Goal: Entertainment & Leisure: Consume media (video, audio)

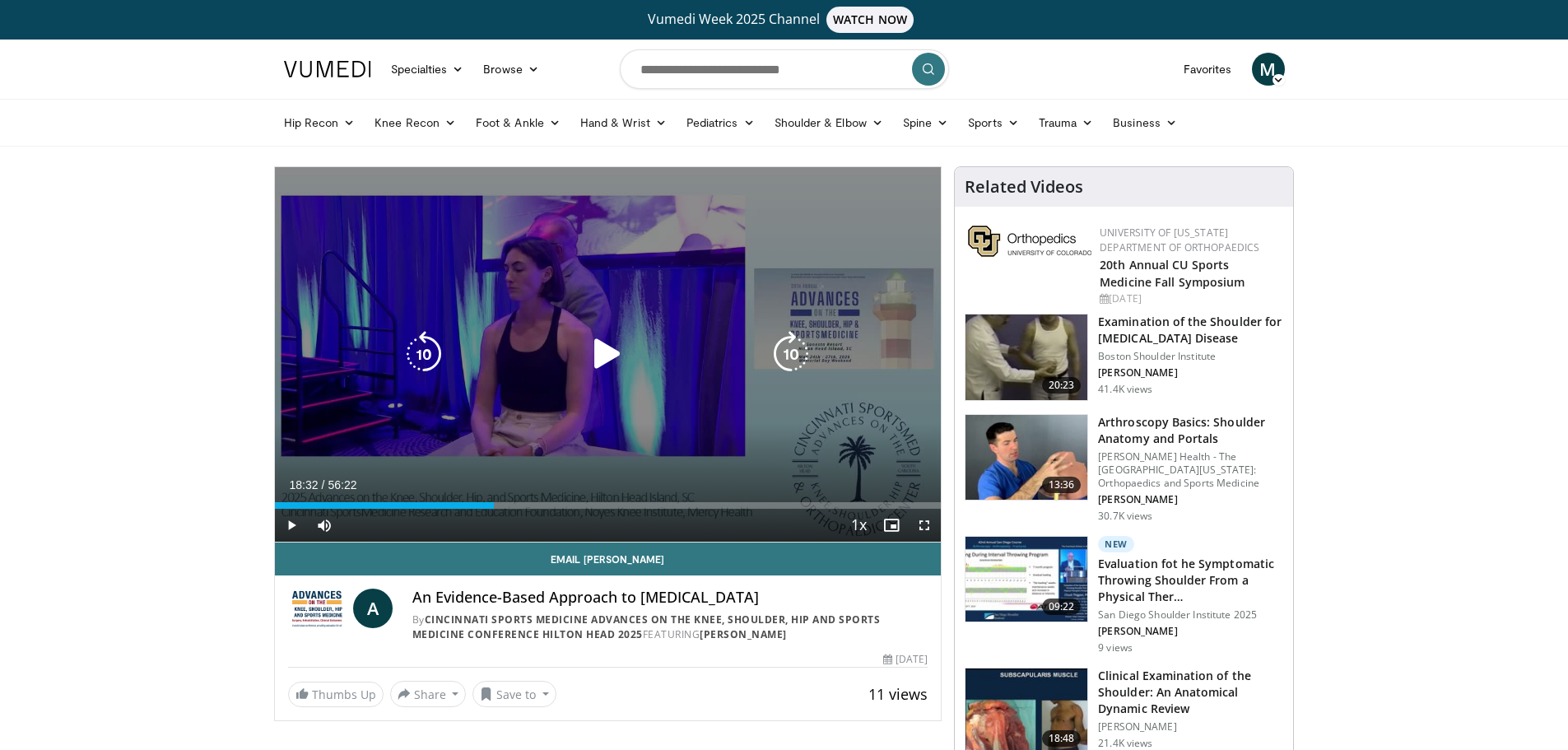
click at [611, 359] on icon "Video Player" at bounding box center [607, 353] width 46 height 46
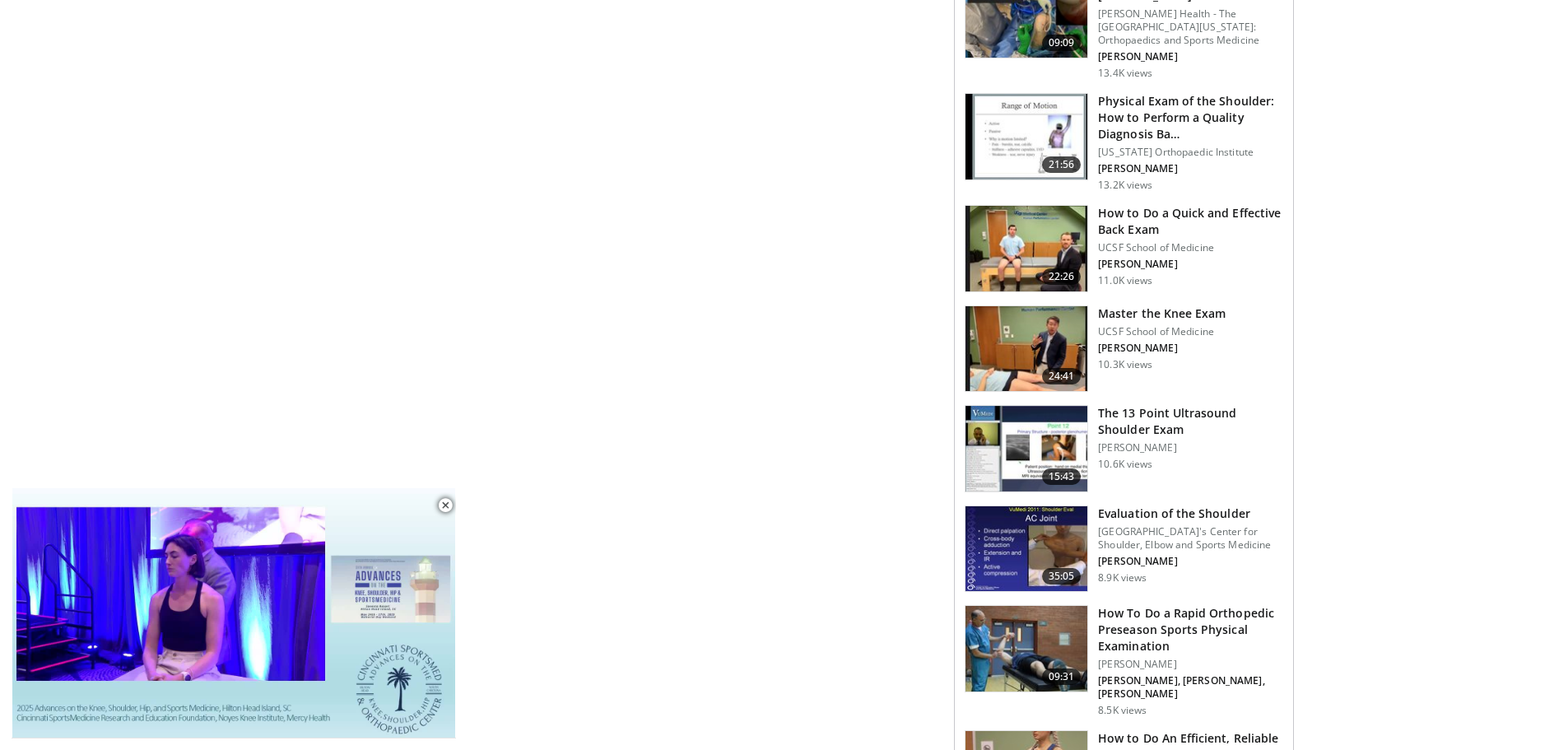
scroll to position [1070, 0]
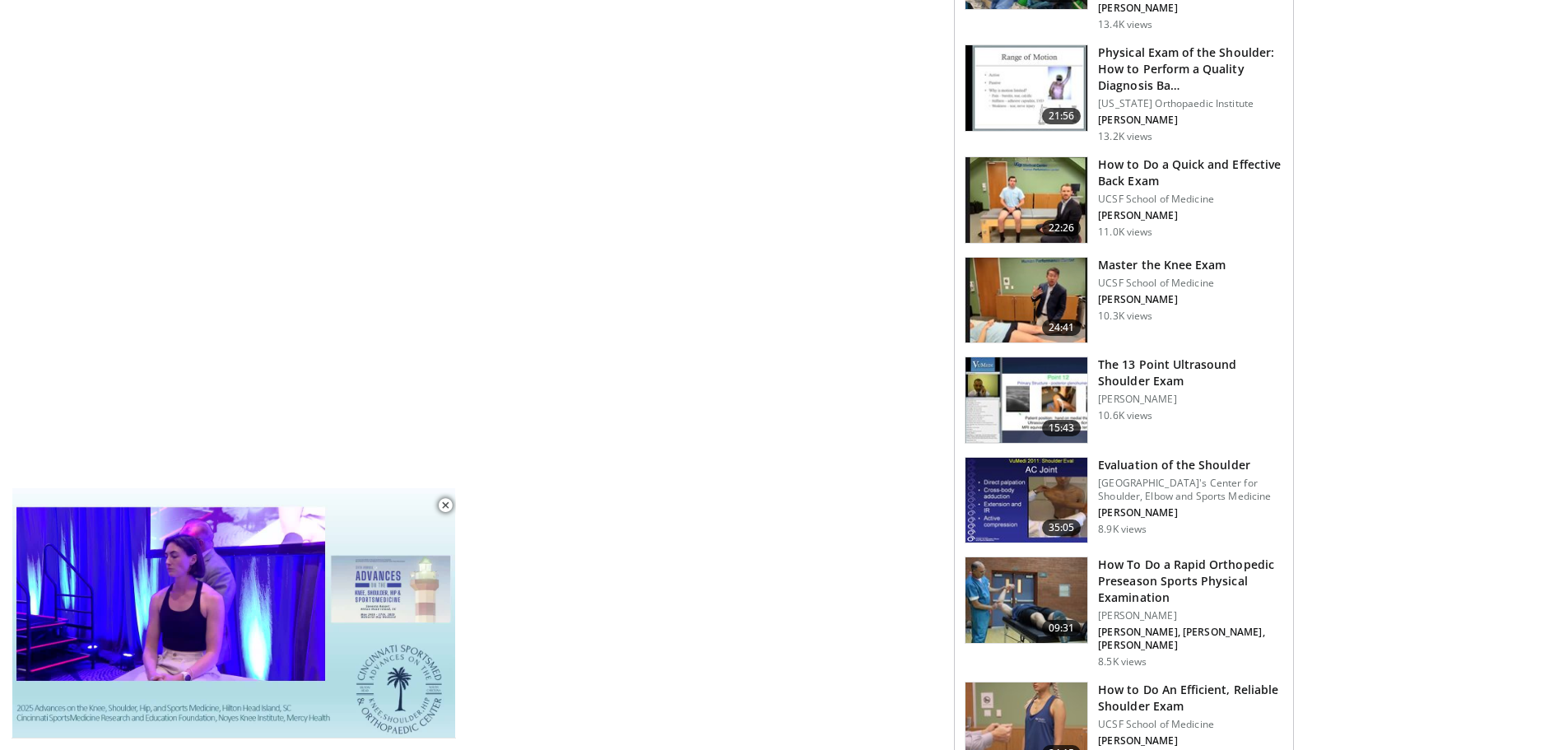
click at [1015, 299] on img at bounding box center [1027, 300] width 122 height 86
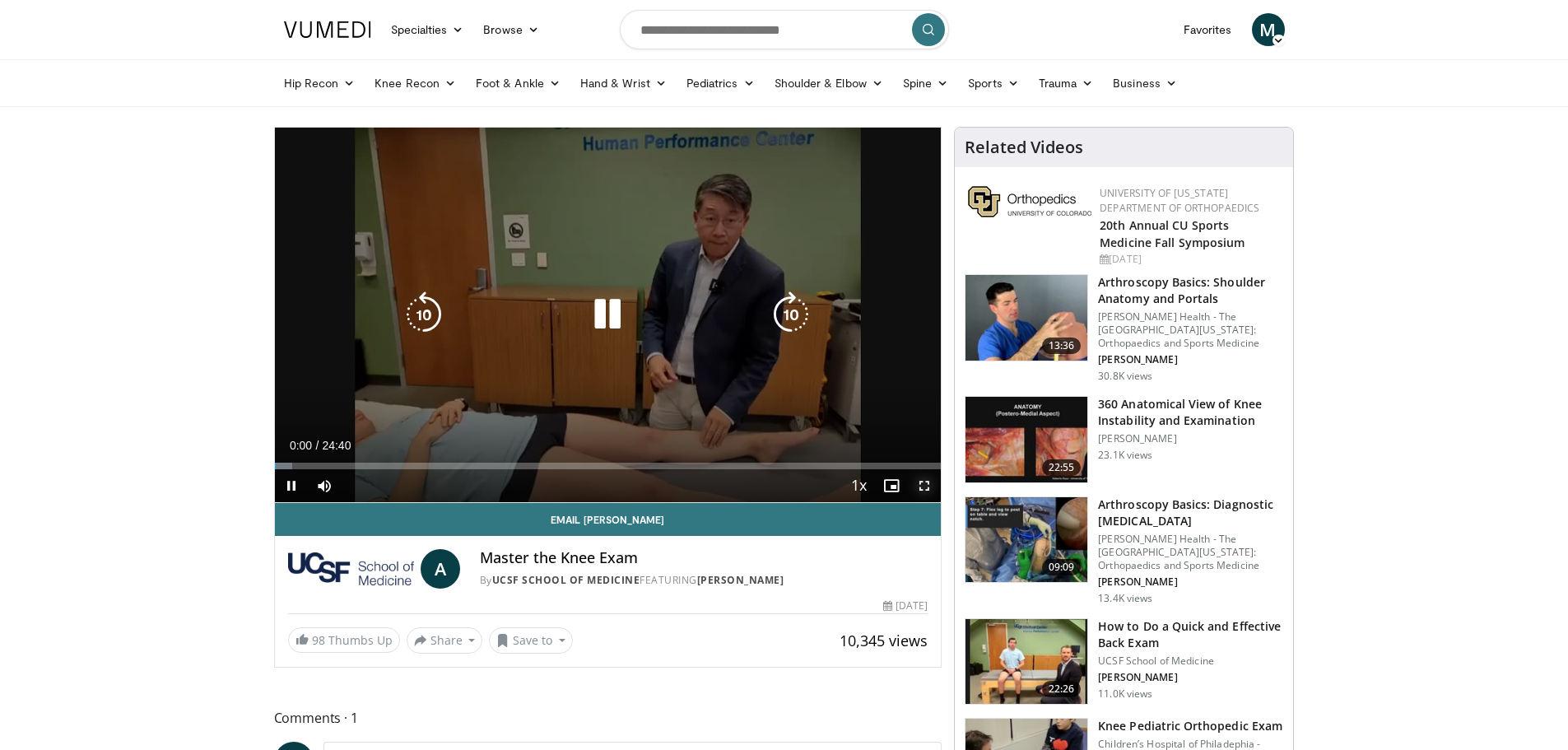
drag, startPoint x: 929, startPoint y: 482, endPoint x: 929, endPoint y: 582, distance: 100.0
click at [929, 482] on span "Video Player" at bounding box center [923, 485] width 32 height 32
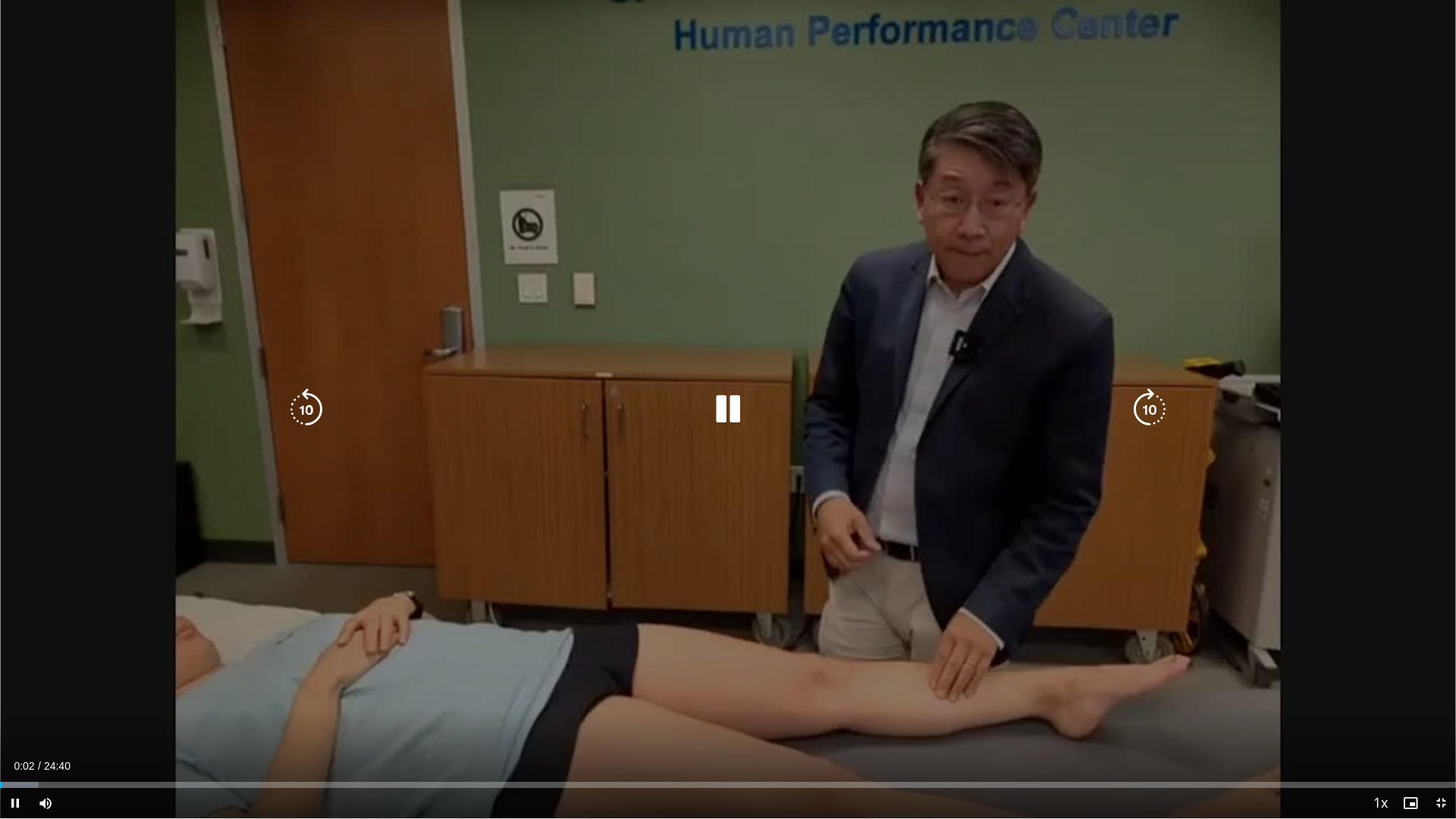
click at [1155, 400] on icon "Video Player" at bounding box center [1149, 409] width 43 height 43
click at [1138, 408] on icon "Video Player" at bounding box center [1149, 409] width 43 height 43
click at [1138, 408] on icon "Video Player" at bounding box center [1149, 409] width 43 height 43
click at [1139, 408] on icon "Video Player" at bounding box center [1149, 409] width 43 height 43
click at [1141, 402] on icon "Video Player" at bounding box center [1149, 409] width 43 height 43
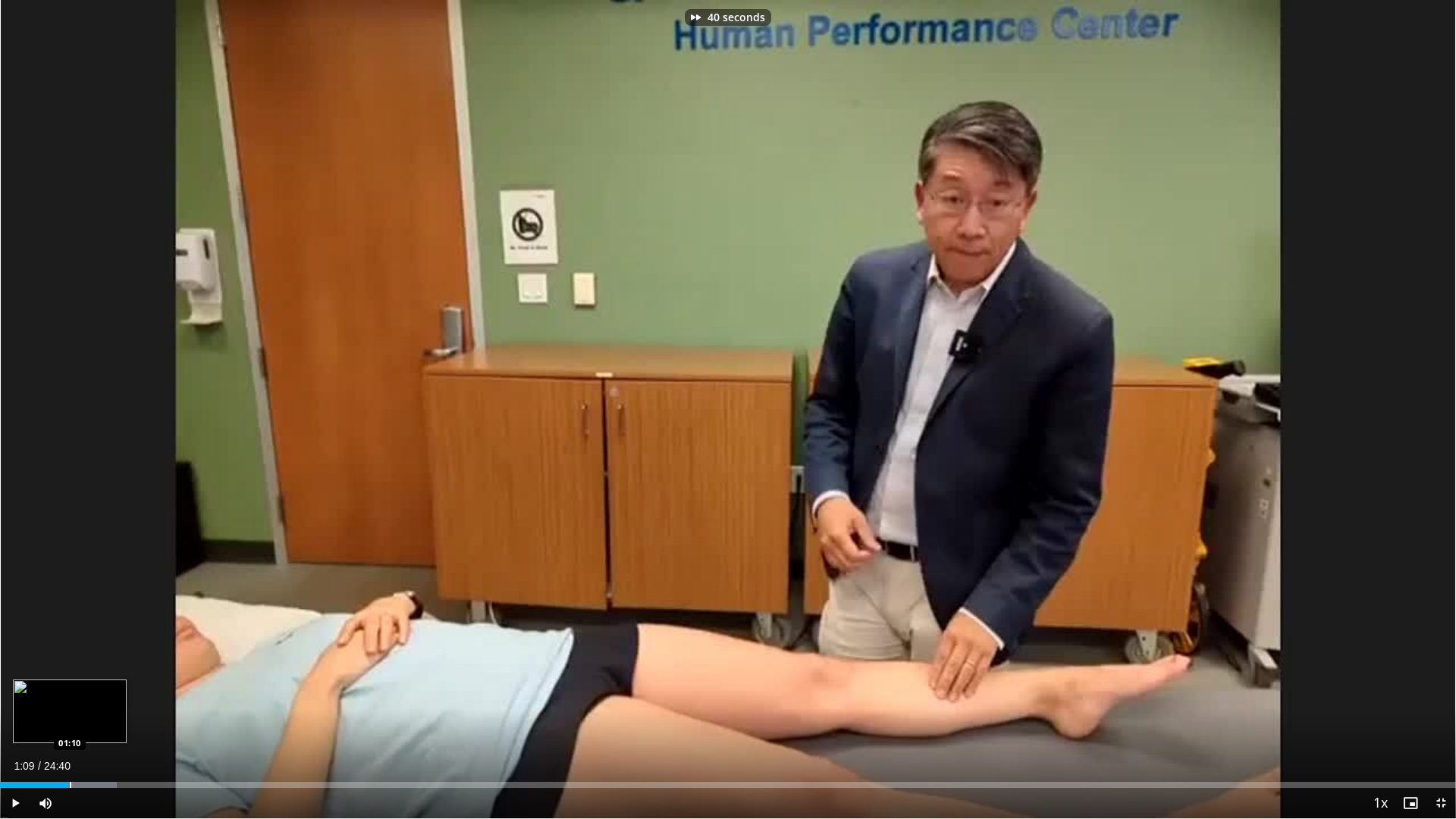
click at [68, 690] on div "Loaded : 8.04% 00:59 01:10" at bounding box center [728, 781] width 1456 height 15
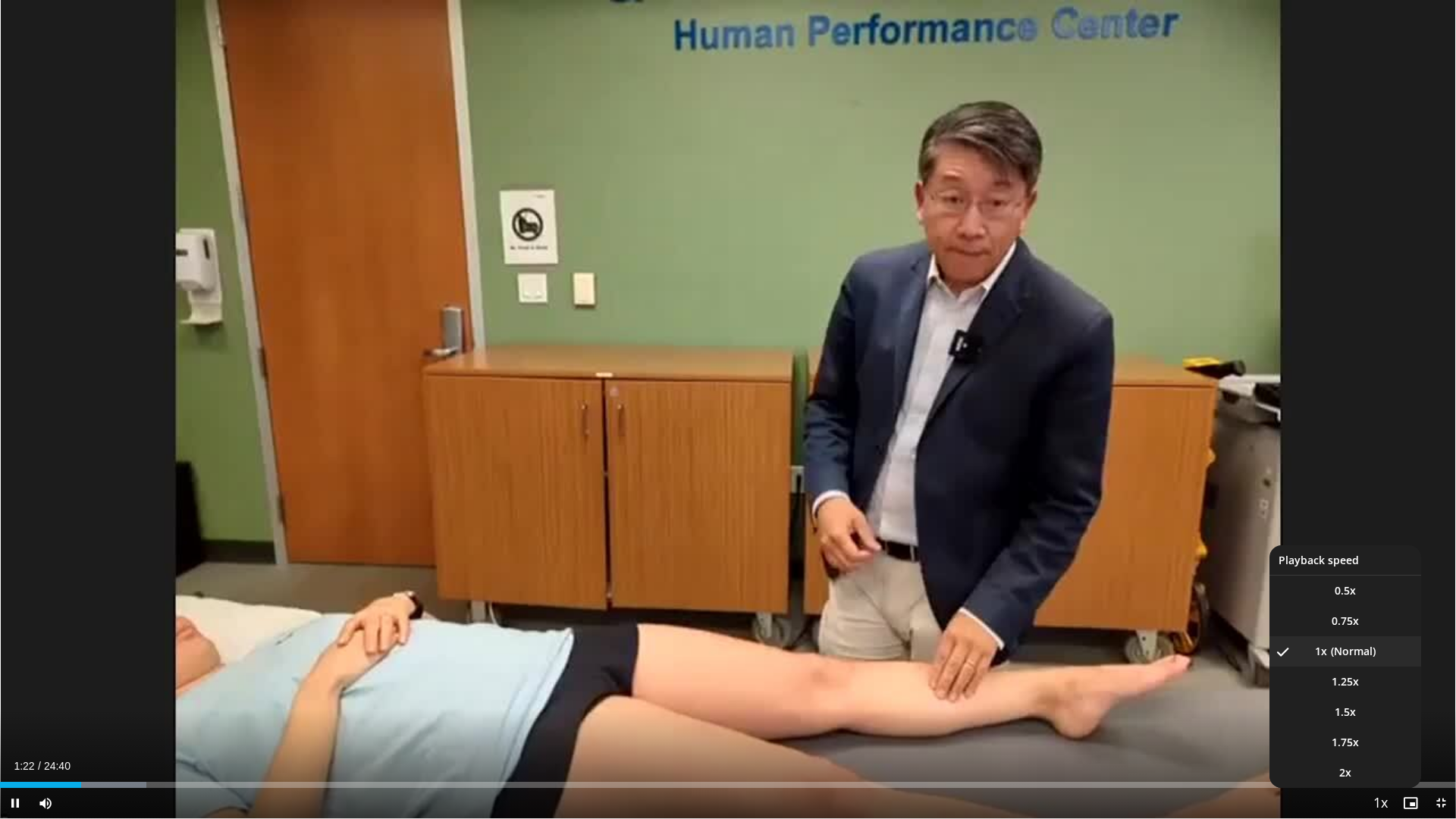
click at [1382, 690] on span "Video Player" at bounding box center [1380, 804] width 21 height 30
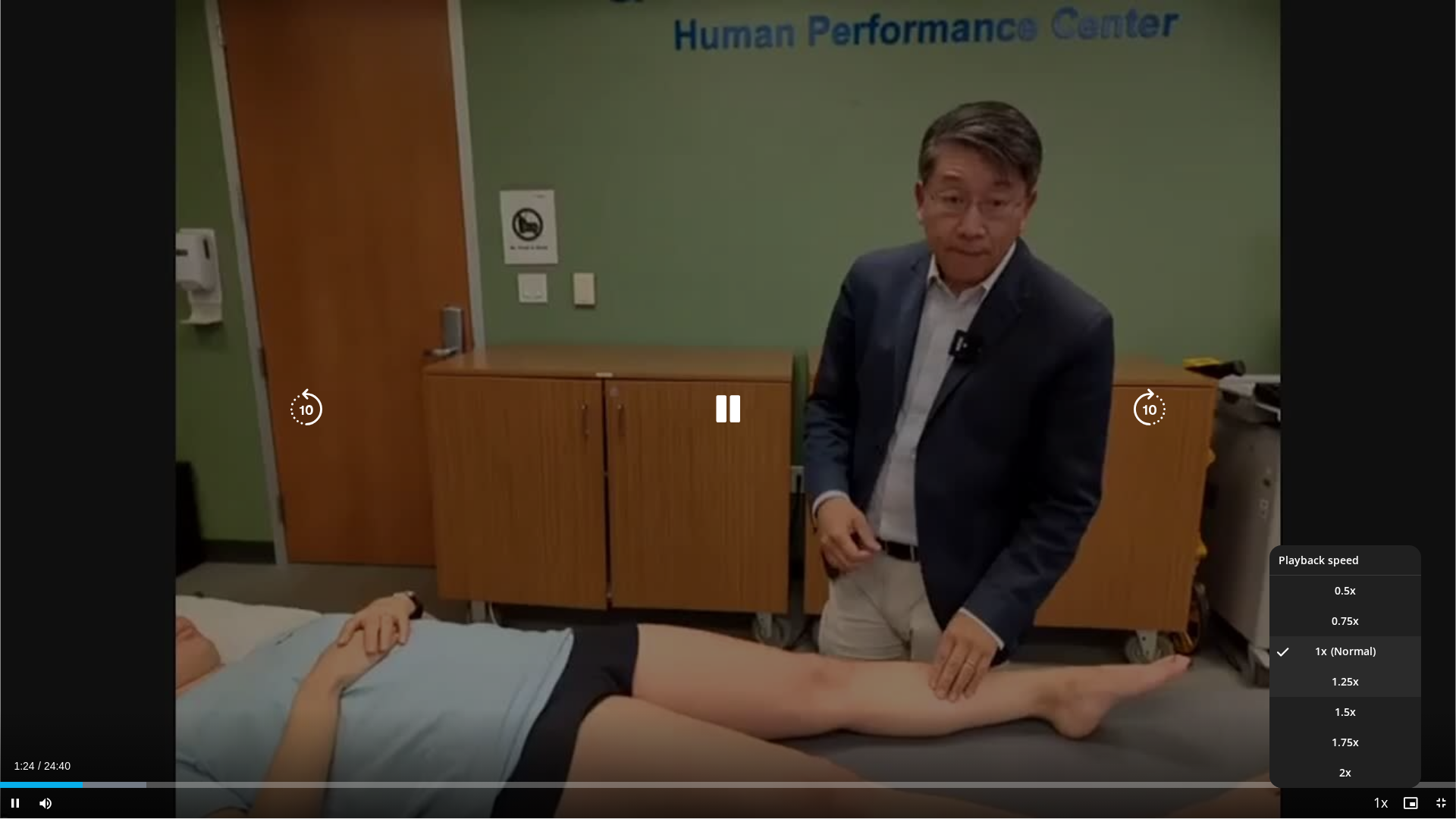
click at [1353, 686] on span "1.25x" at bounding box center [1345, 681] width 27 height 15
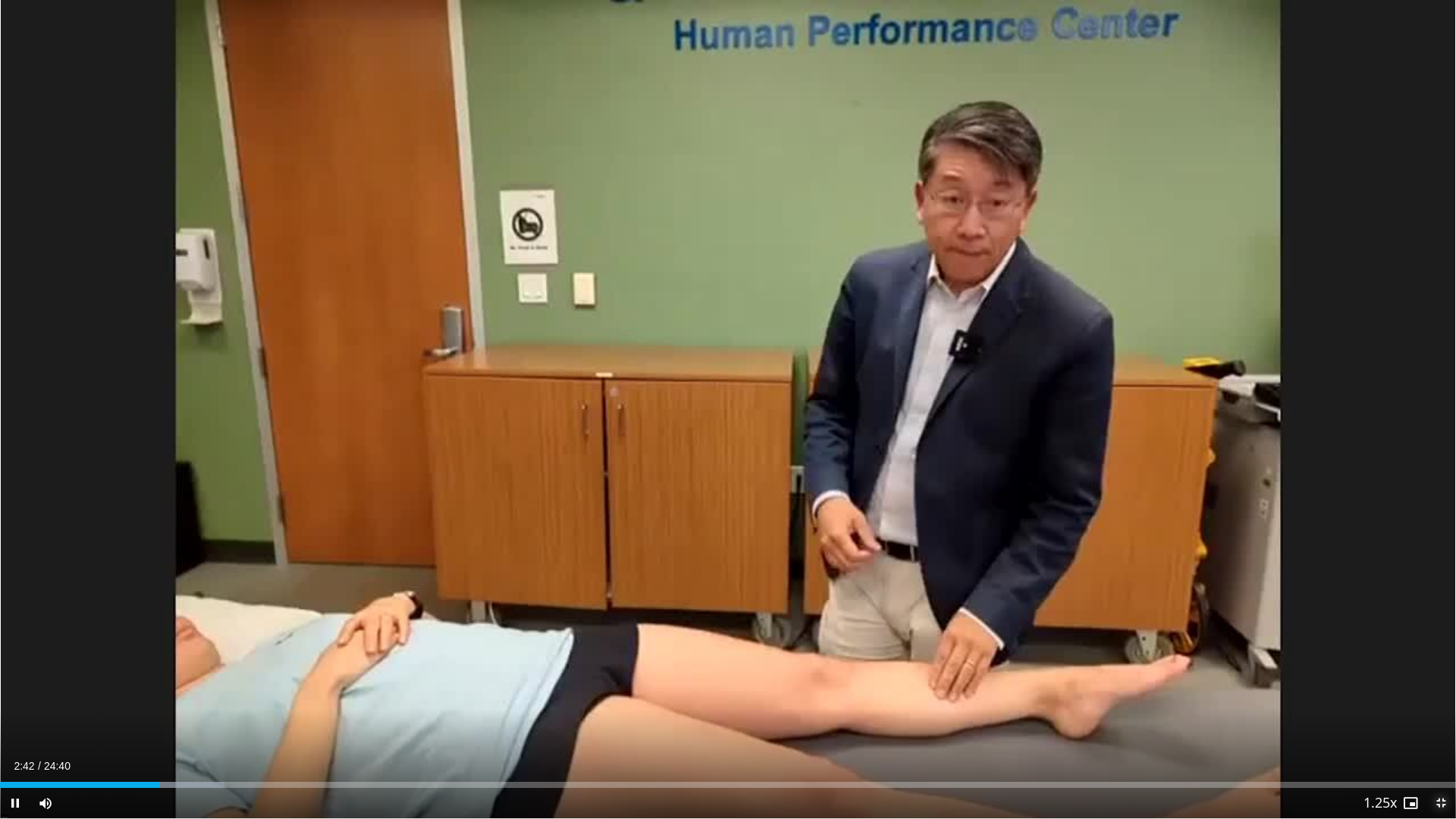
click at [1440, 690] on span "Video Player" at bounding box center [1441, 803] width 30 height 30
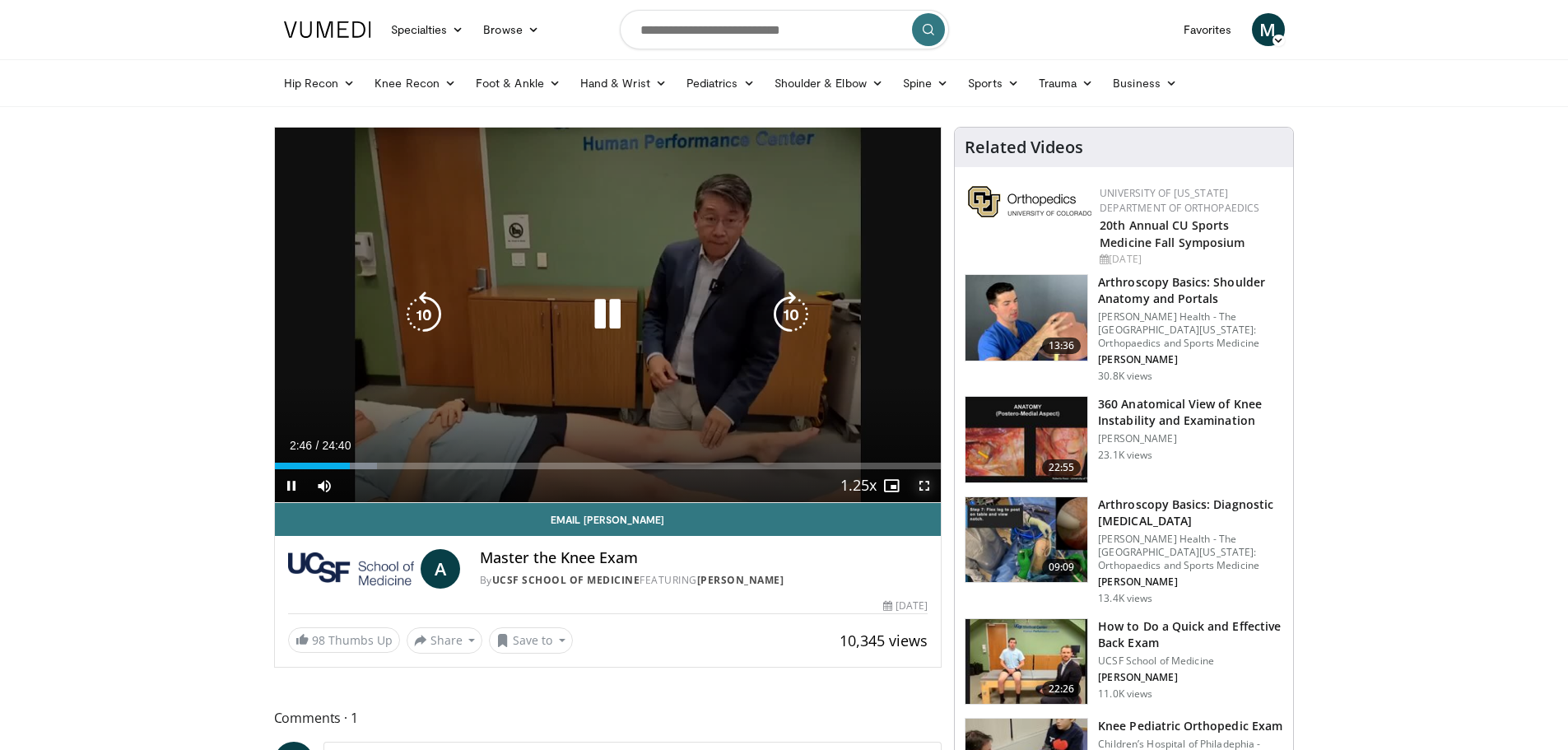
drag, startPoint x: 926, startPoint y: 484, endPoint x: 926, endPoint y: 584, distance: 100.0
click at [926, 484] on span "Video Player" at bounding box center [923, 485] width 32 height 32
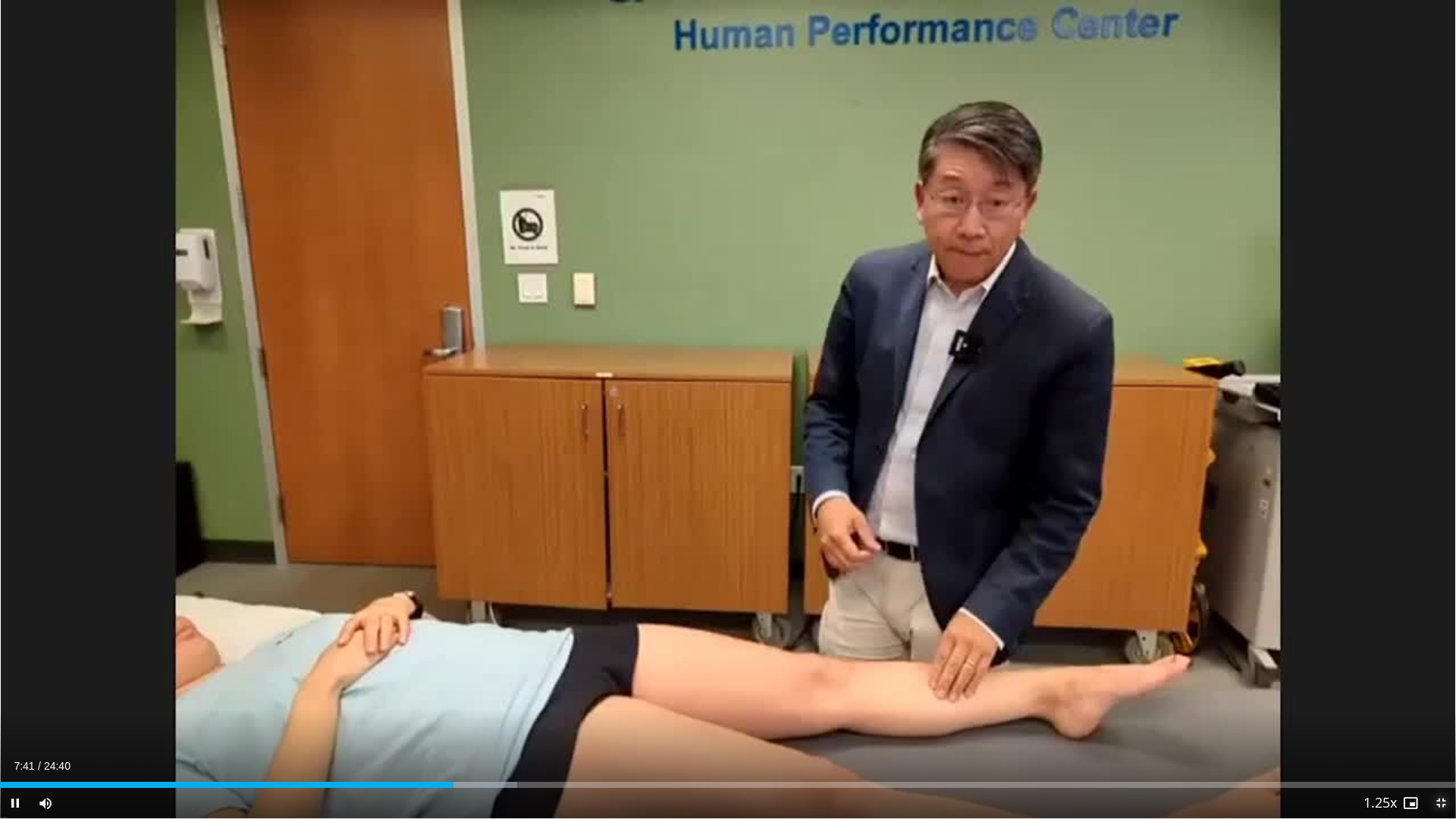
click at [1437, 690] on span "Video Player" at bounding box center [1441, 803] width 30 height 30
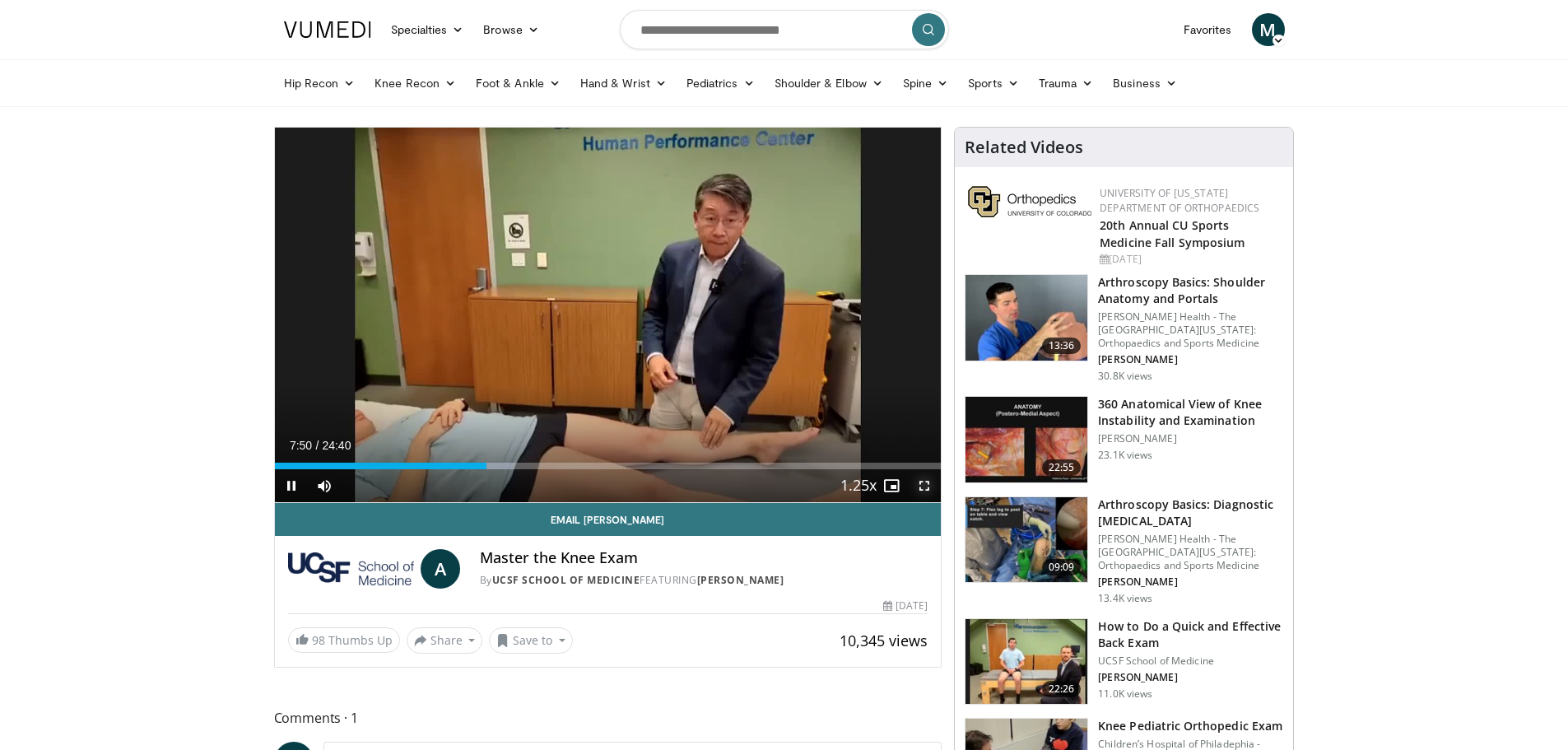
click at [922, 490] on span "Video Player" at bounding box center [923, 485] width 32 height 32
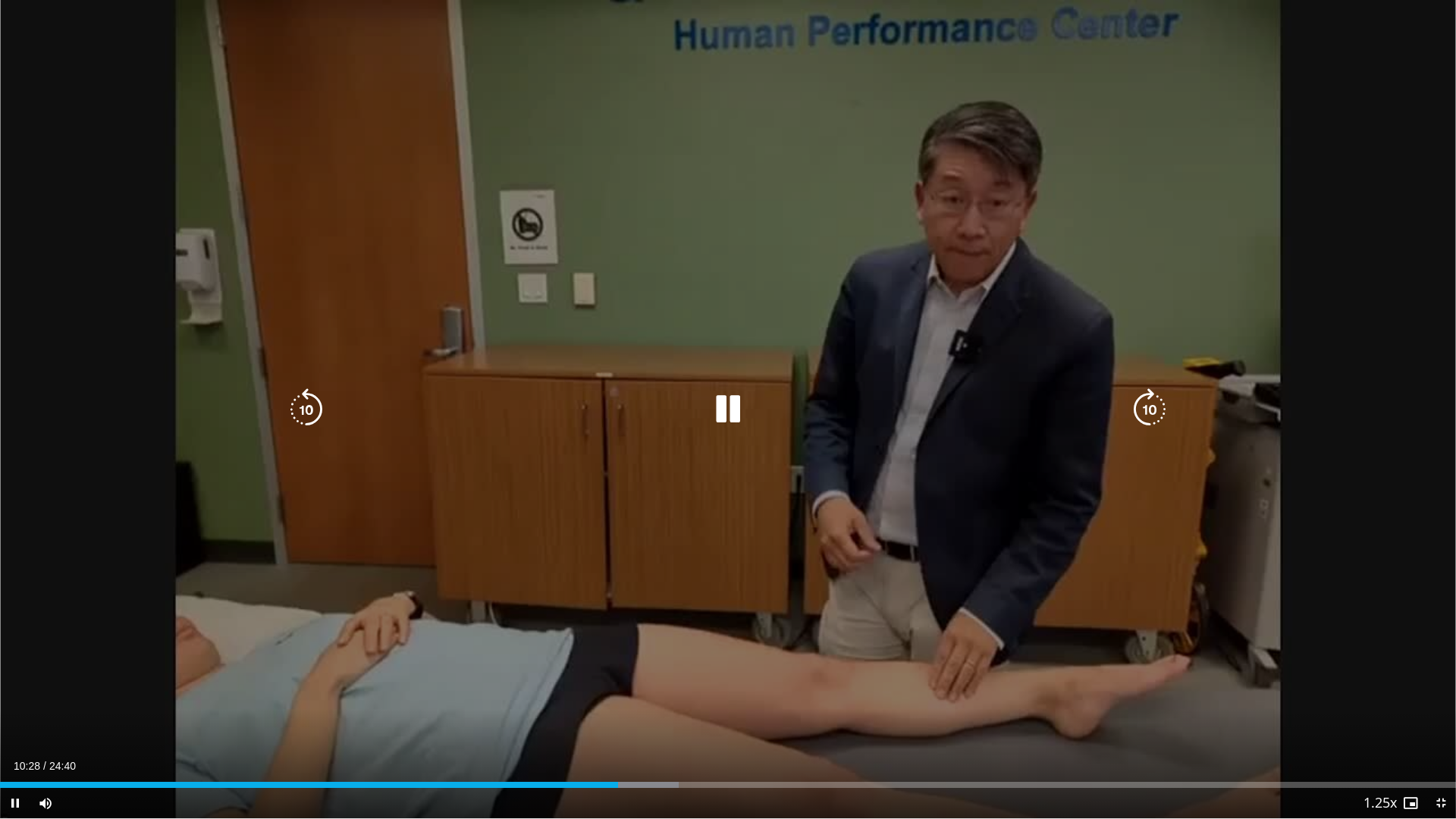
click at [943, 621] on div "130 seconds Tap to unmute" at bounding box center [728, 409] width 1456 height 818
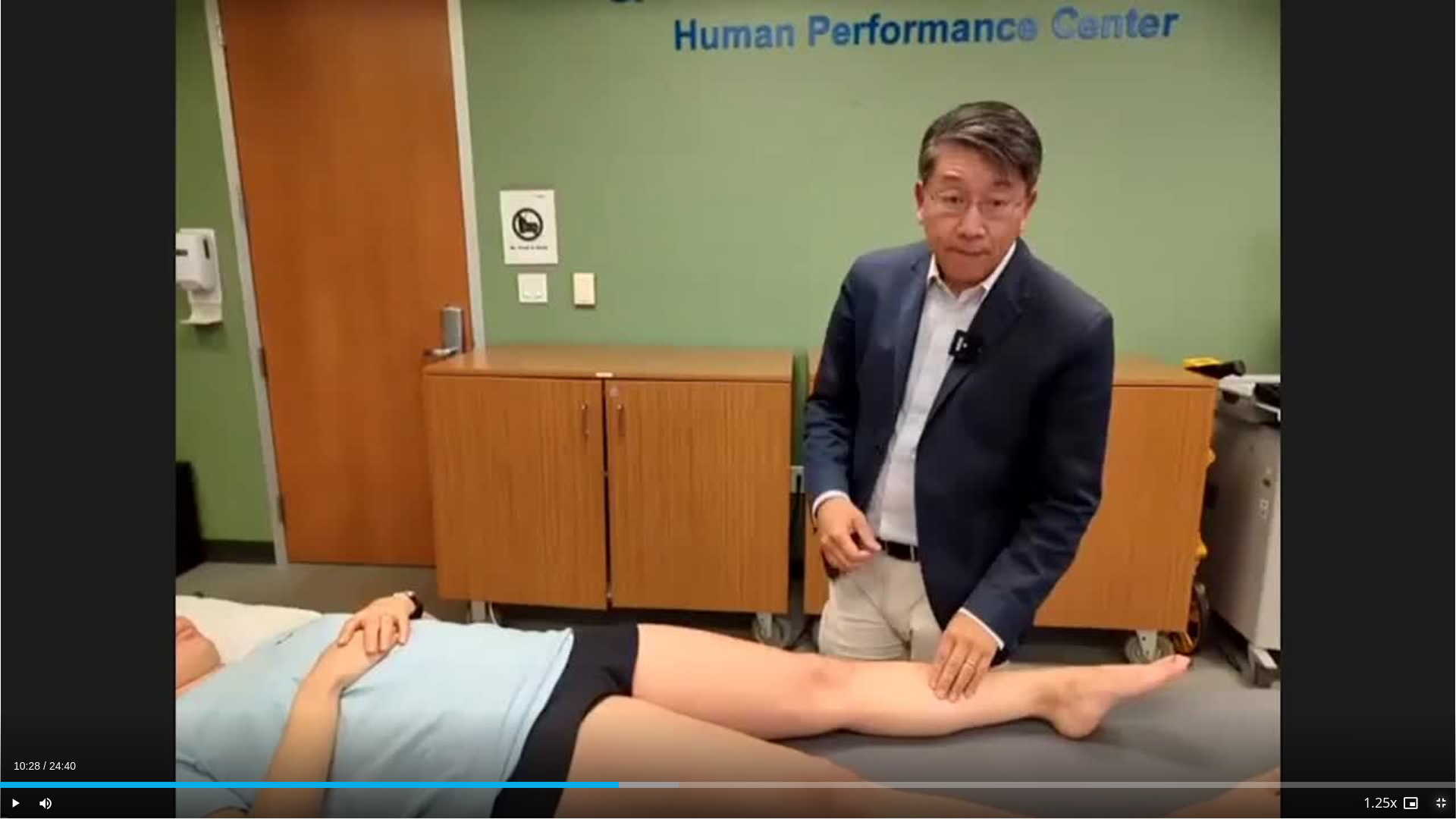
click at [1439, 690] on span "Video Player" at bounding box center [1441, 803] width 30 height 30
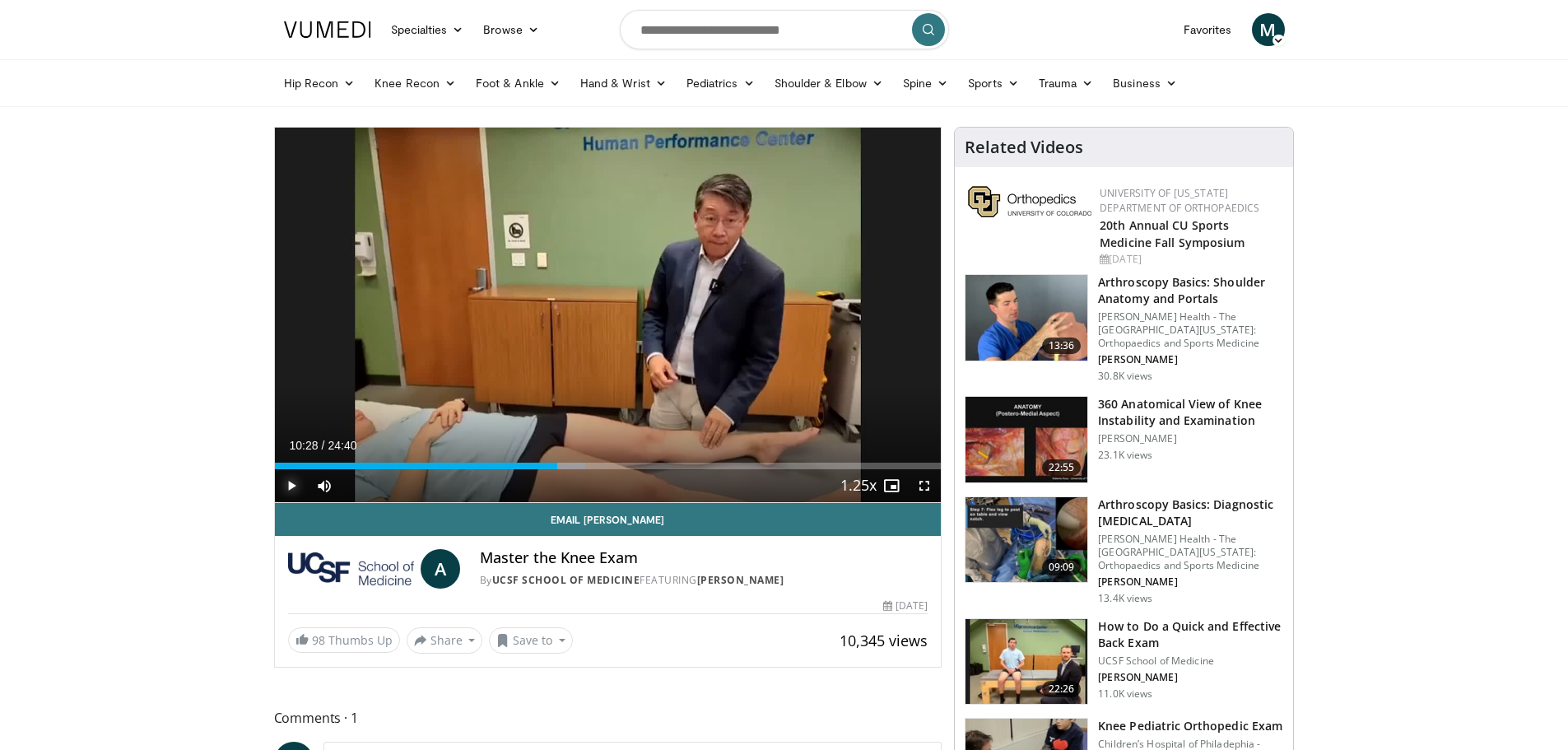
click at [286, 486] on span "Video Player" at bounding box center [290, 485] width 32 height 32
click at [926, 481] on span "Video Player" at bounding box center [923, 485] width 32 height 32
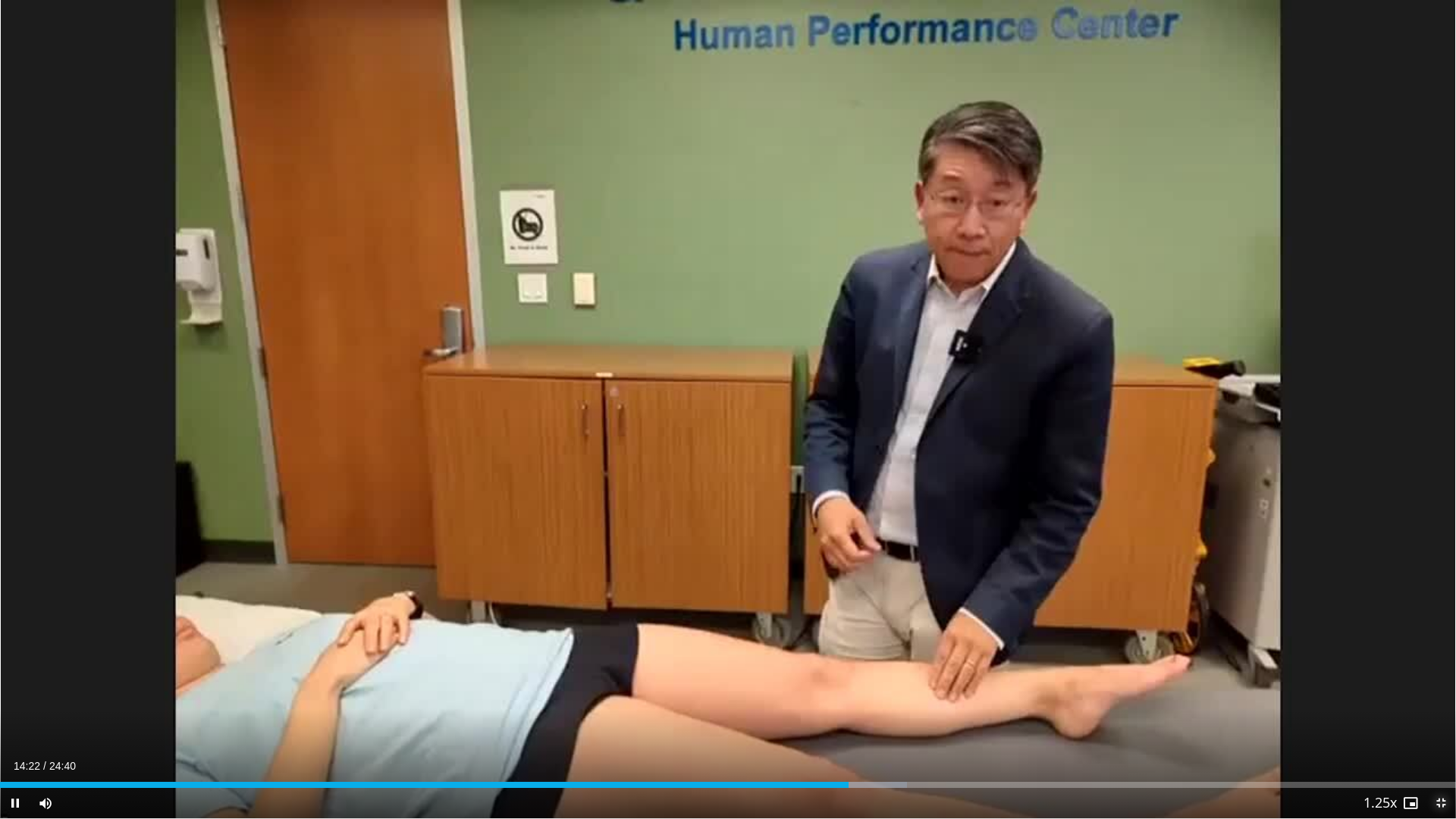
click at [1444, 690] on span "Video Player" at bounding box center [1441, 803] width 30 height 30
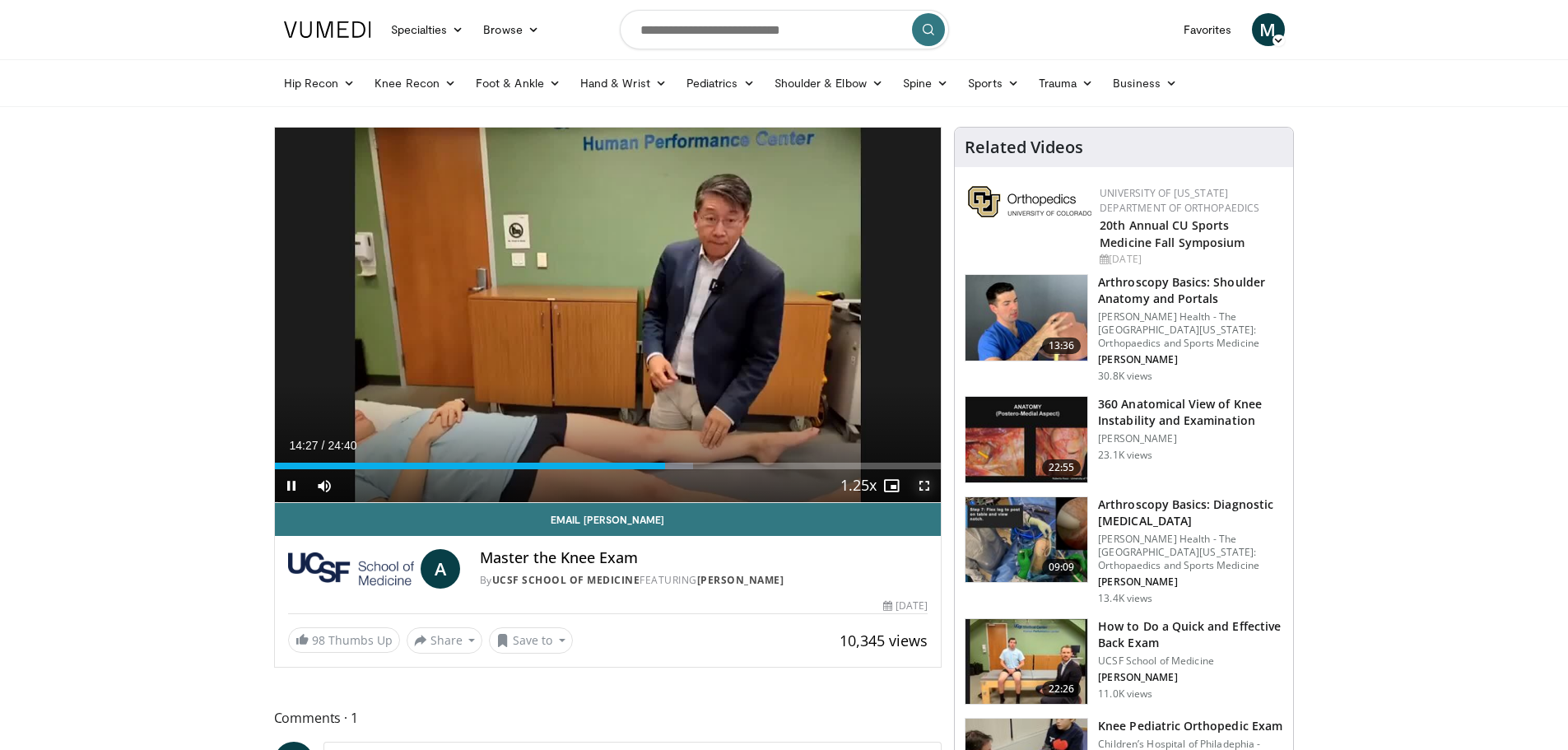
click at [918, 487] on span "Video Player" at bounding box center [923, 485] width 32 height 32
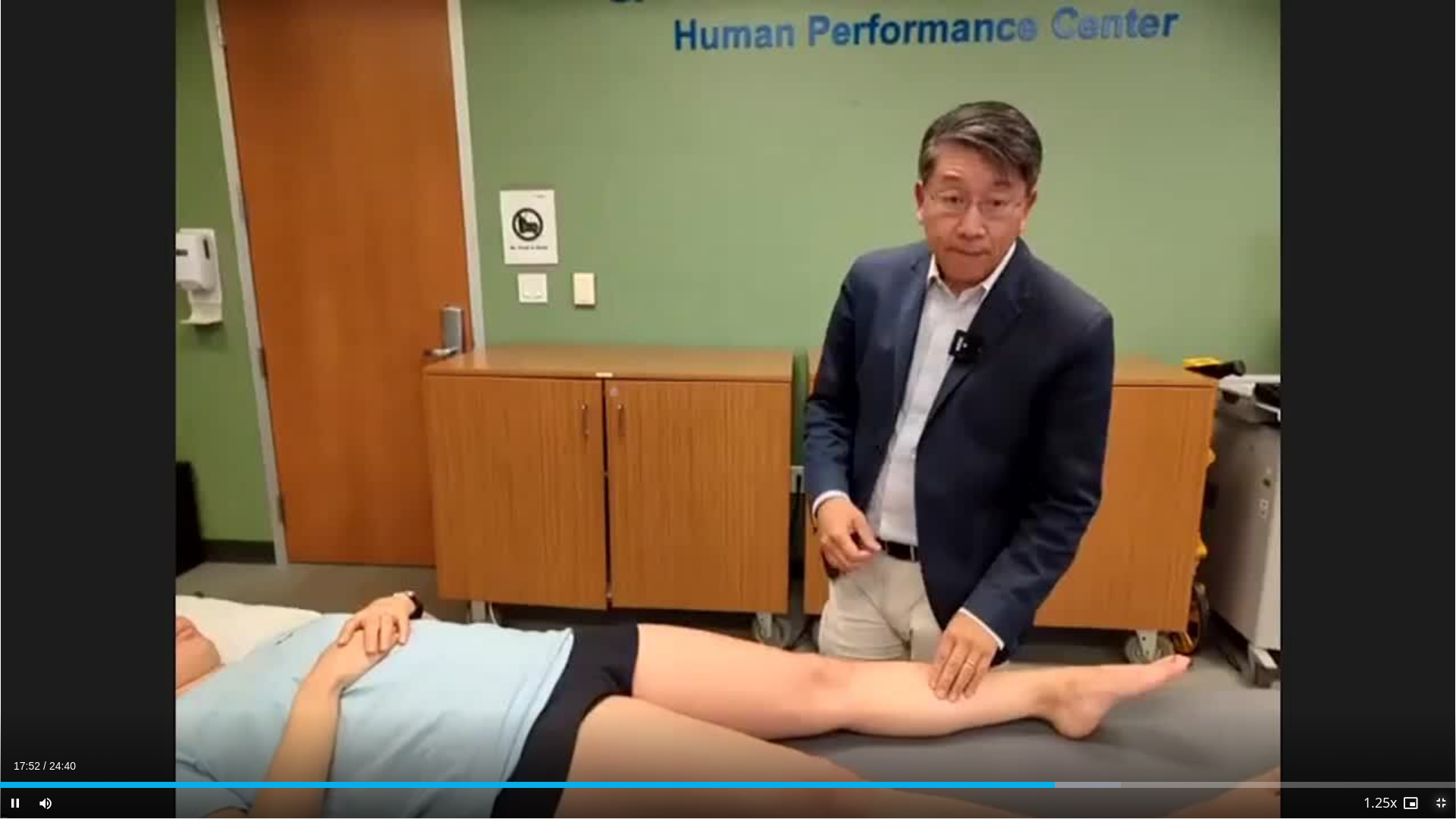
click at [1439, 690] on span "Video Player" at bounding box center [1441, 803] width 30 height 30
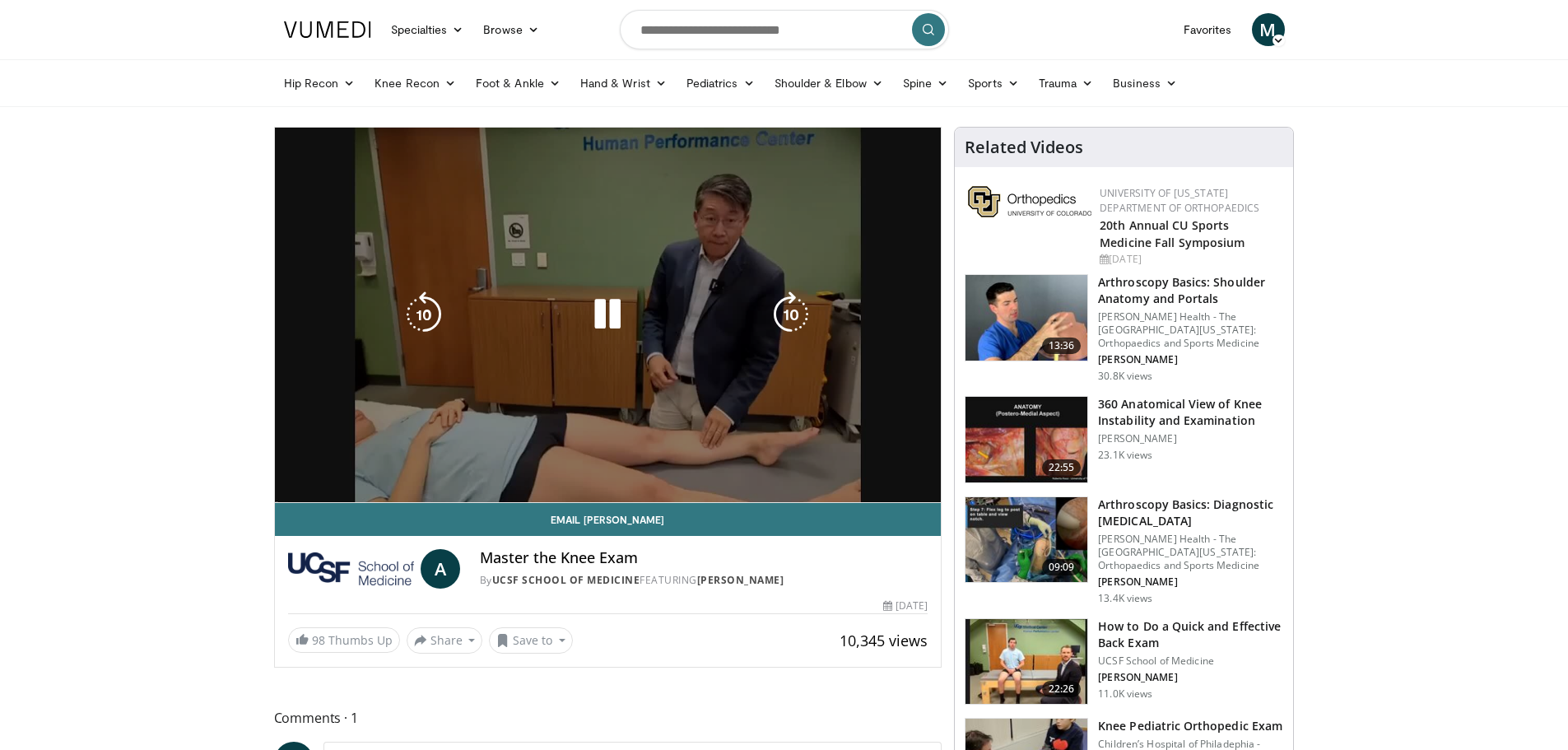
click at [645, 279] on div "10 seconds Tap to unmute" at bounding box center [607, 315] width 666 height 374
